Goal: Task Accomplishment & Management: Manage account settings

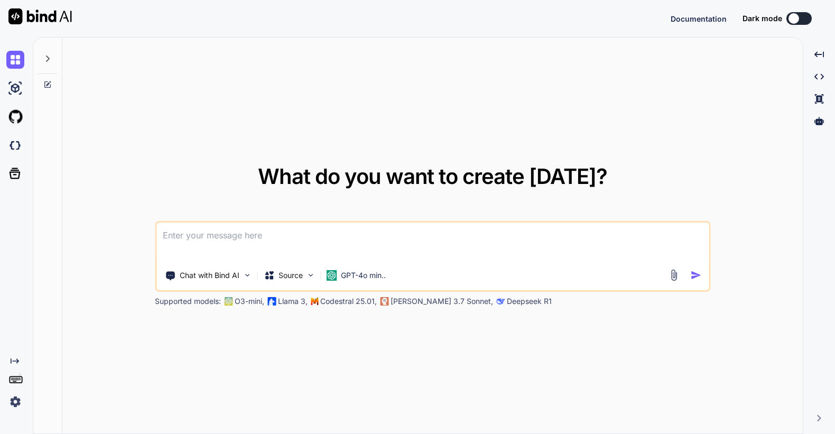
click at [13, 400] on img at bounding box center [15, 401] width 18 height 18
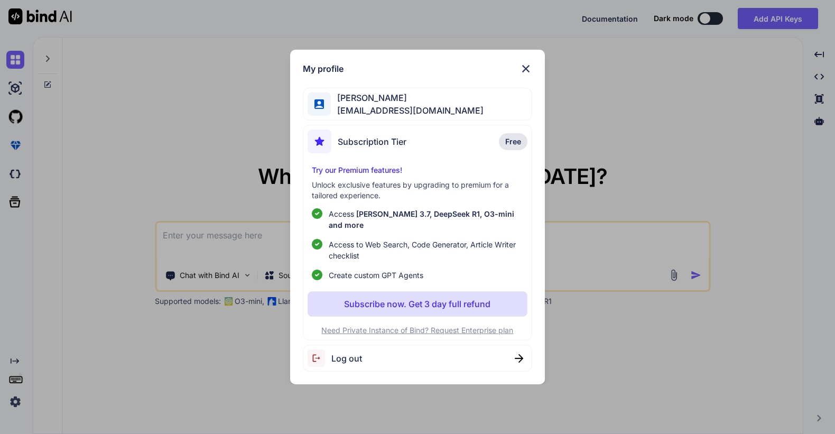
click at [344, 352] on span "Log out" at bounding box center [346, 358] width 31 height 13
type textarea "x"
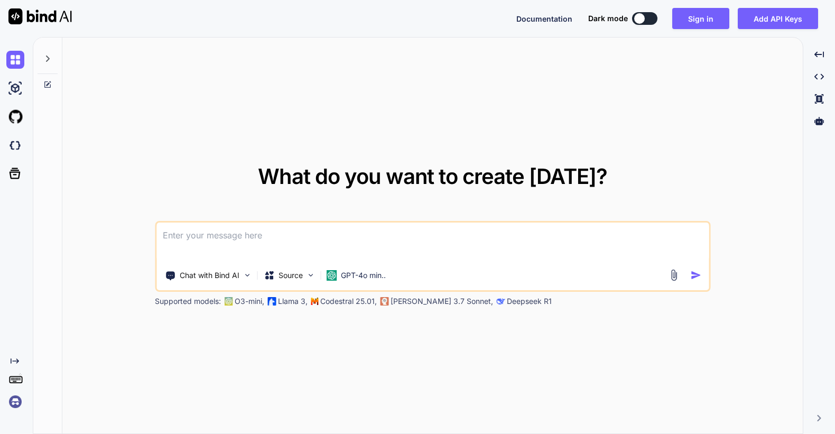
click at [13, 401] on img at bounding box center [15, 401] width 18 height 18
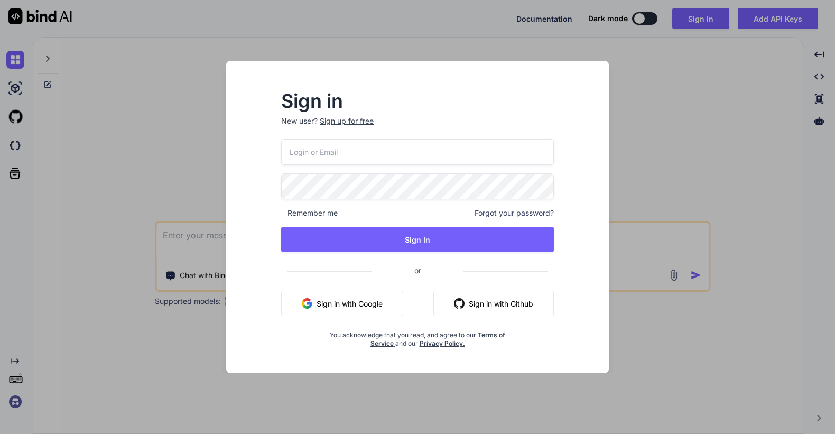
click at [303, 147] on input "email" at bounding box center [417, 152] width 273 height 26
paste input "tko@tourkick.com"
type input "tko@tourkick.com"
click at [387, 252] on div "tko@tourkick.com Remember me Forgot your password? Sign In or Sign in with Goog…" at bounding box center [417, 243] width 273 height 209
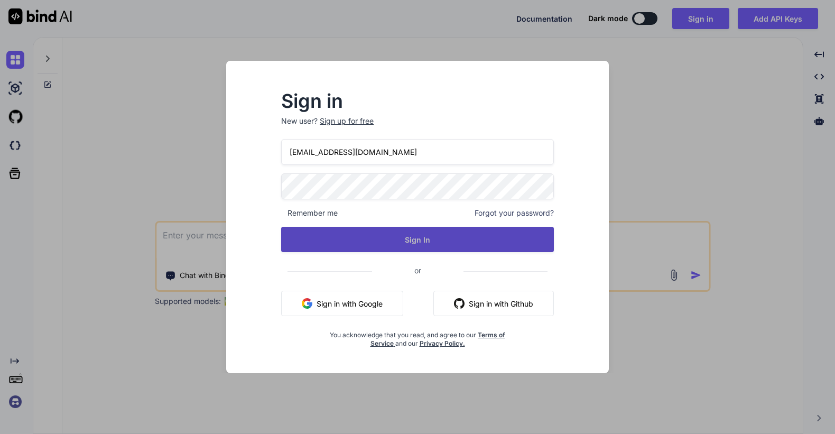
click at [389, 241] on button "Sign In" at bounding box center [417, 239] width 273 height 25
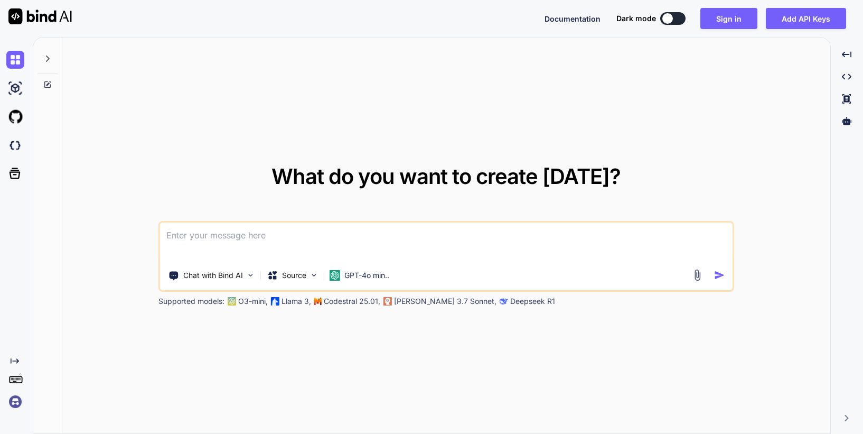
click at [17, 404] on img at bounding box center [15, 401] width 18 height 18
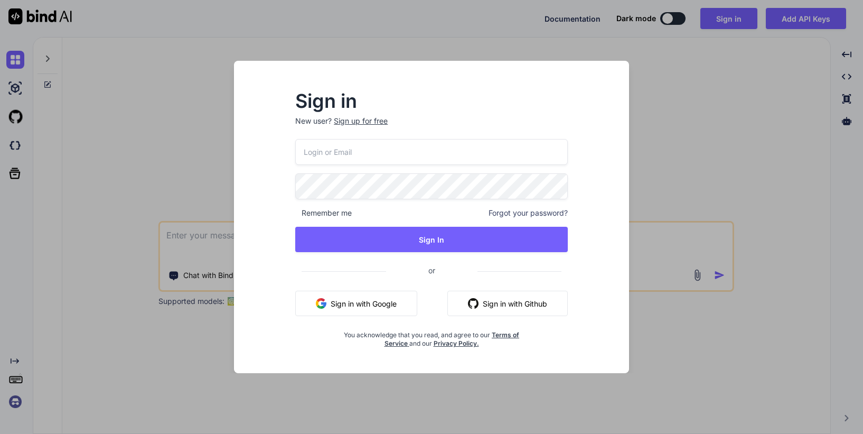
click at [382, 152] on input "email" at bounding box center [431, 152] width 273 height 26
paste input "tko@tourkick.com"
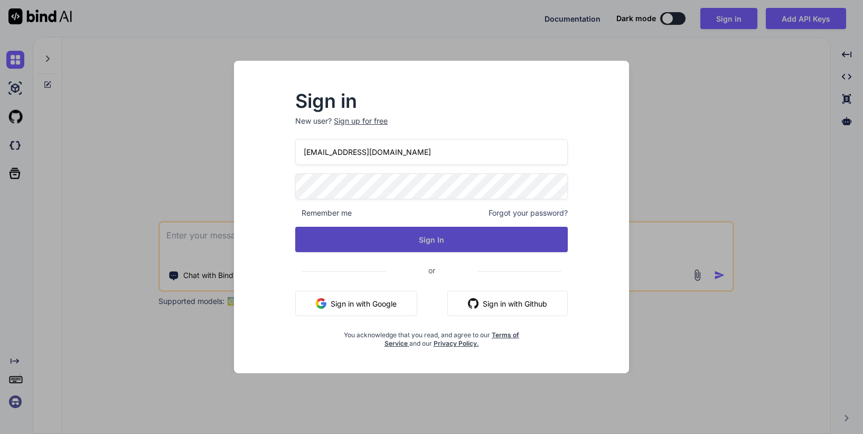
type input "tko@tourkick.com"
click at [424, 242] on button "Sign In" at bounding box center [431, 239] width 273 height 25
